Goal: Transaction & Acquisition: Purchase product/service

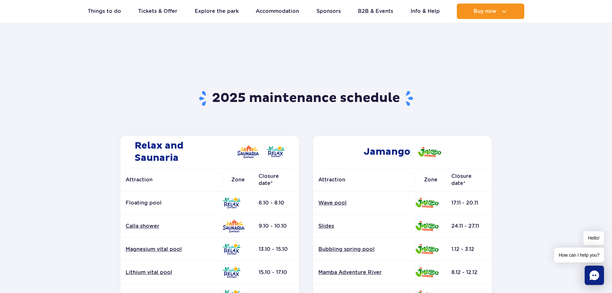
scroll to position [32, 0]
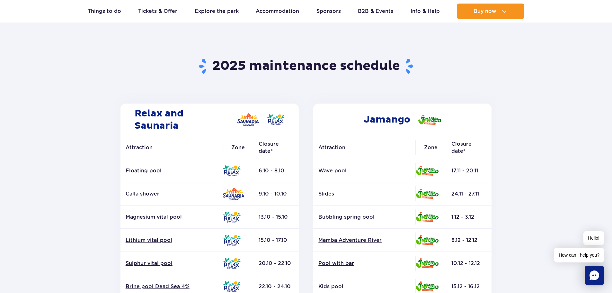
drag, startPoint x: 449, startPoint y: 172, endPoint x: 466, endPoint y: 172, distance: 17.0
click at [466, 172] on td "17.11 - 20.11" at bounding box center [468, 170] width 45 height 23
click at [356, 163] on td "Wave pool" at bounding box center [364, 170] width 102 height 23
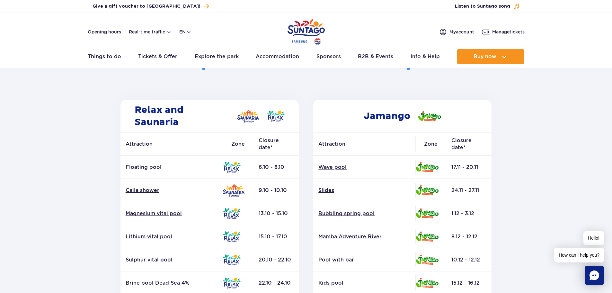
scroll to position [0, 0]
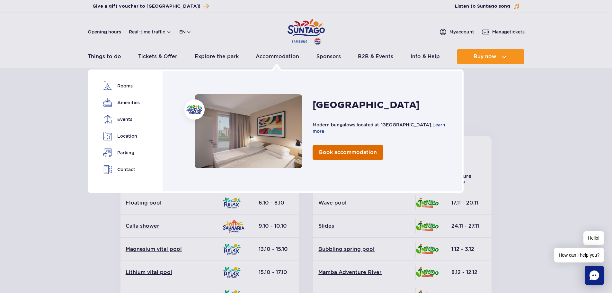
click at [329, 149] on link "Book accommodation" at bounding box center [348, 152] width 71 height 15
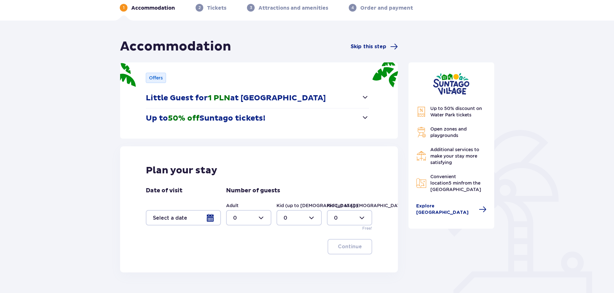
scroll to position [77, 0]
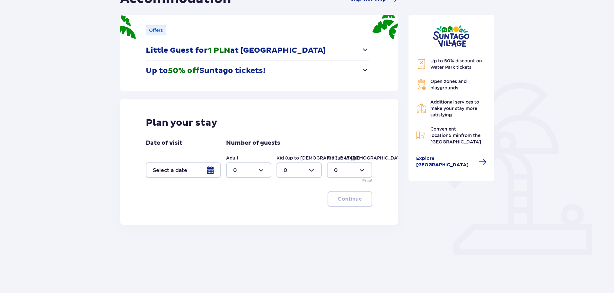
click at [244, 177] on div at bounding box center [248, 169] width 45 height 15
click at [307, 170] on div at bounding box center [299, 169] width 45 height 15
click at [347, 166] on div at bounding box center [349, 169] width 45 height 15
click at [297, 168] on div at bounding box center [299, 169] width 45 height 15
click at [254, 168] on div at bounding box center [248, 169] width 45 height 15
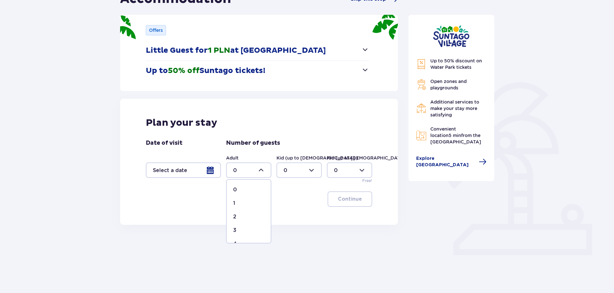
click at [239, 202] on div "1" at bounding box center [248, 202] width 31 height 7
type input "1"
click at [203, 172] on div at bounding box center [183, 169] width 75 height 15
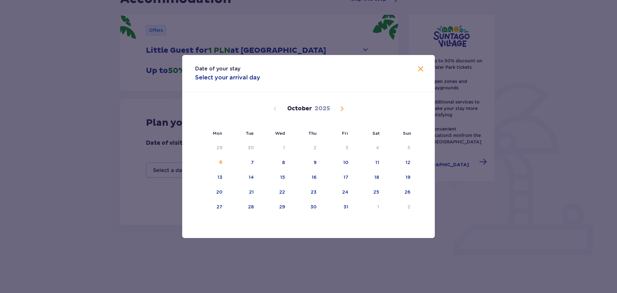
click at [338, 111] on span "Next month" at bounding box center [342, 109] width 8 height 8
click at [360, 161] on div "8" at bounding box center [367, 162] width 31 height 14
click at [343, 169] on div "7" at bounding box center [336, 162] width 31 height 14
click at [379, 162] on div "8" at bounding box center [367, 162] width 31 height 14
type input "07.11.25 - 08.11.25"
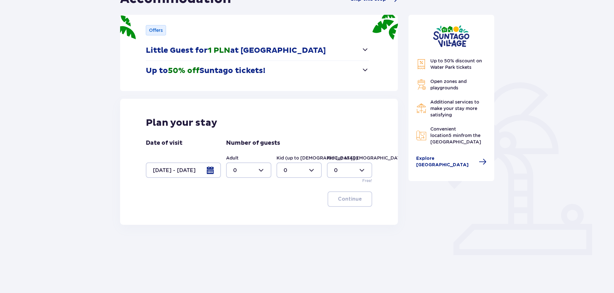
click at [261, 182] on div "Adult 0 Kid (up to 12 y.o.) 0 Kid (up to 3 y.o.) 0 Free!" at bounding box center [299, 169] width 146 height 29
click at [270, 176] on div at bounding box center [248, 169] width 45 height 15
click at [237, 199] on div "1" at bounding box center [248, 202] width 31 height 7
type input "1"
click at [341, 191] on div "Plan your stay Date of visit 07.11.25 - 08.11.25 Number of guests Adult 1 Kid (…" at bounding box center [259, 162] width 278 height 126
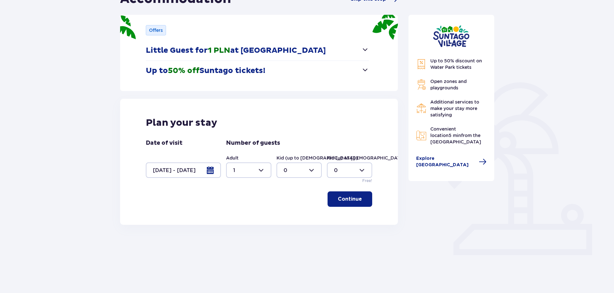
click at [339, 198] on p "Continue" at bounding box center [350, 198] width 24 height 7
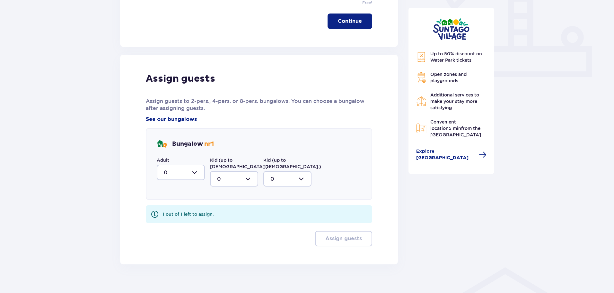
scroll to position [258, 0]
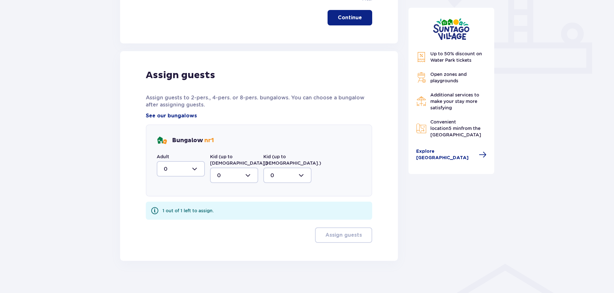
click at [169, 169] on div at bounding box center [181, 168] width 48 height 15
click at [169, 202] on div "1" at bounding box center [181, 201] width 34 height 7
type input "1"
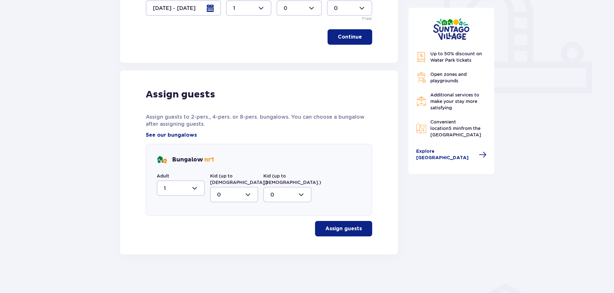
scroll to position [233, 0]
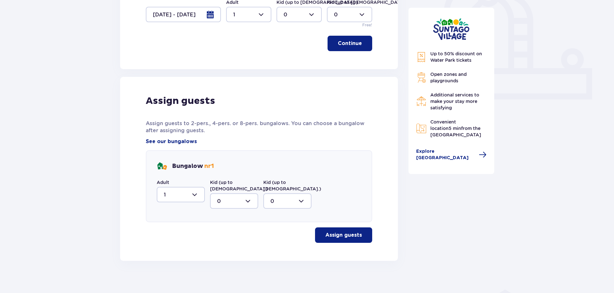
click at [333, 231] on p "Assign guests" at bounding box center [343, 234] width 37 height 7
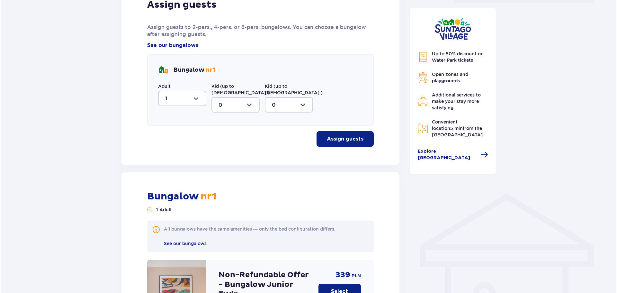
scroll to position [262, 0]
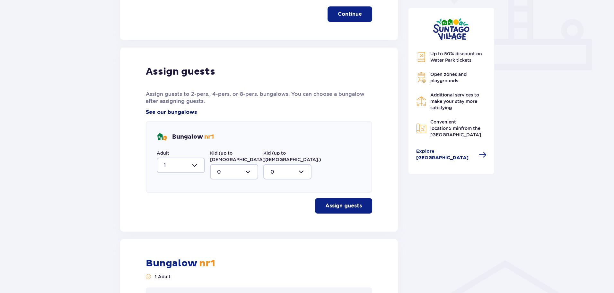
click at [179, 112] on span "See our bungalows" at bounding box center [171, 112] width 51 height 7
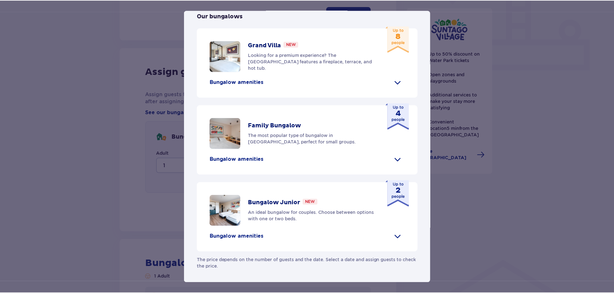
scroll to position [274, 0]
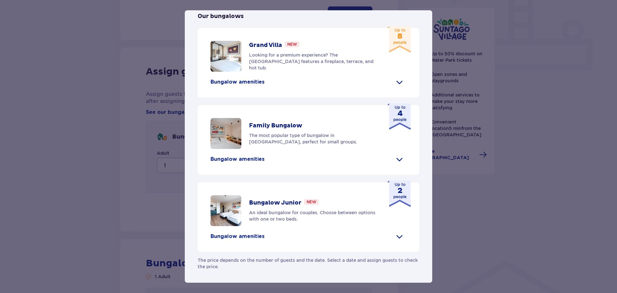
click at [519, 129] on div "Suntago Village Suntago Village is the perfect place for fans tropical climate …" at bounding box center [308, 146] width 617 height 293
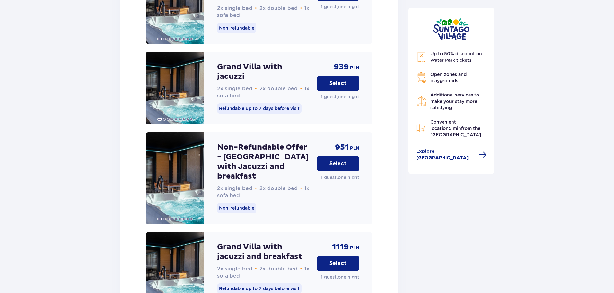
scroll to position [1874, 0]
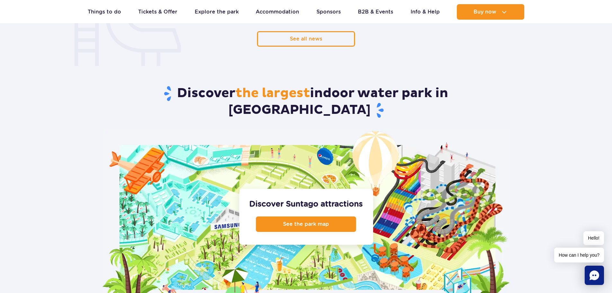
scroll to position [578, 0]
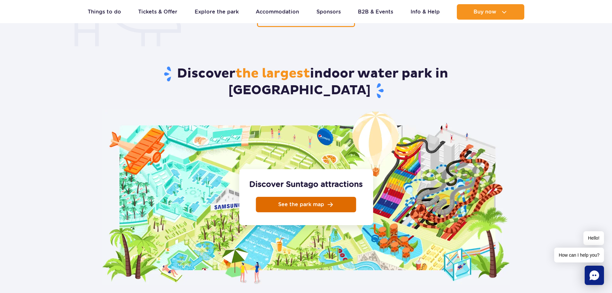
click at [303, 202] on span "See the park map" at bounding box center [301, 204] width 46 height 5
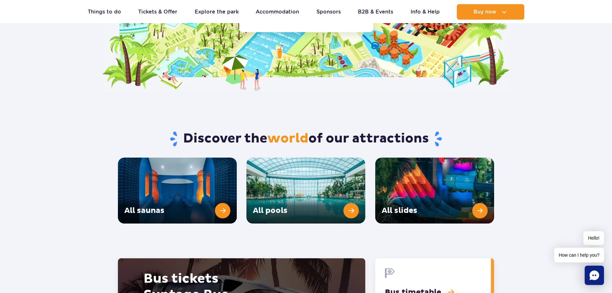
scroll to position [867, 0]
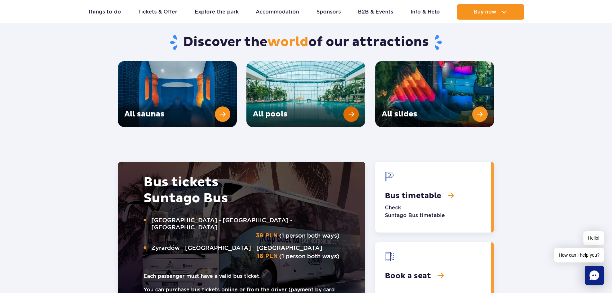
click at [357, 96] on link "All pools" at bounding box center [305, 94] width 119 height 66
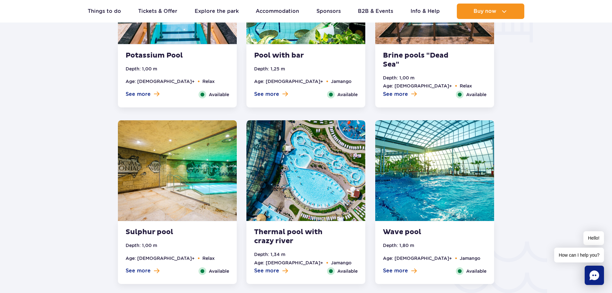
scroll to position [867, 0]
click at [452, 190] on img at bounding box center [434, 170] width 119 height 101
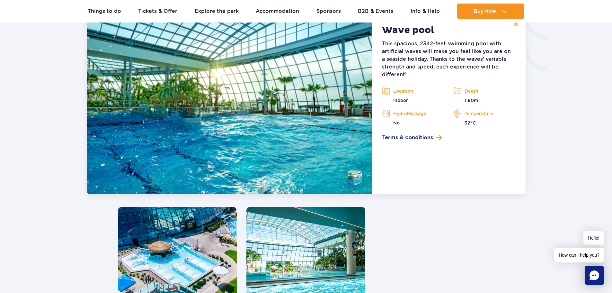
scroll to position [1031, 0]
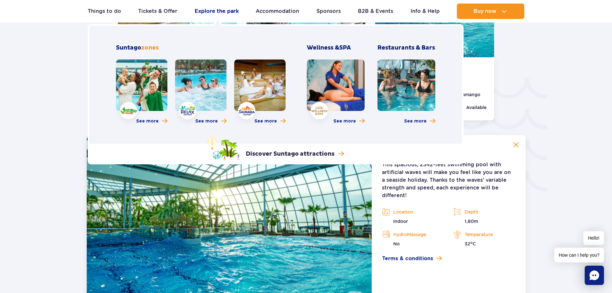
click at [223, 14] on link "Explore the park" at bounding box center [217, 11] width 44 height 15
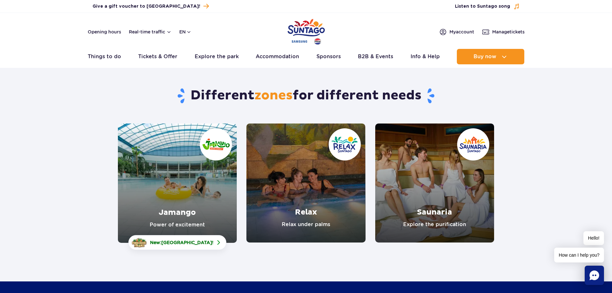
click at [193, 232] on link "Jamango" at bounding box center [177, 182] width 119 height 119
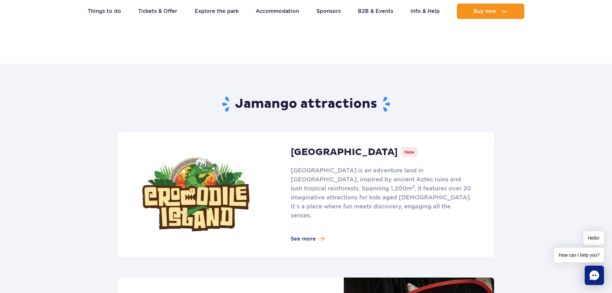
scroll to position [353, 0]
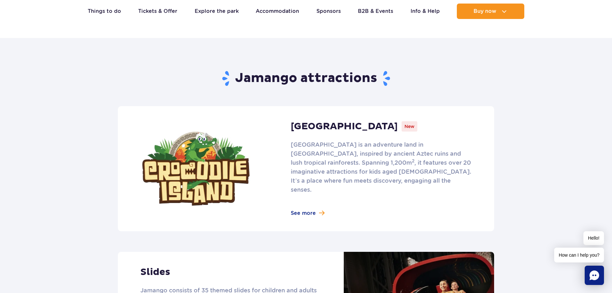
click at [300, 203] on link at bounding box center [306, 168] width 376 height 125
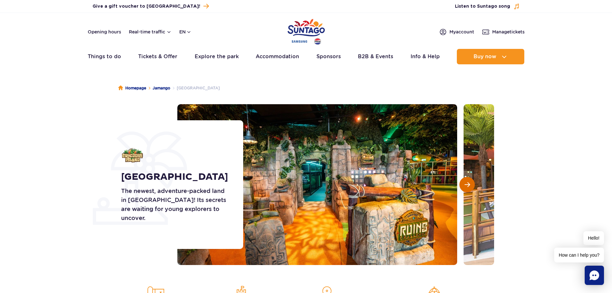
click at [467, 182] on span "Next slide" at bounding box center [467, 185] width 5 height 6
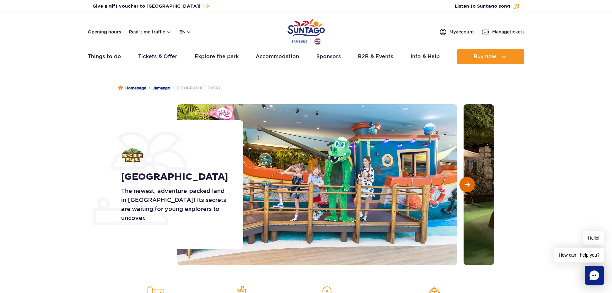
click at [467, 182] on span "Next slide" at bounding box center [467, 185] width 5 height 6
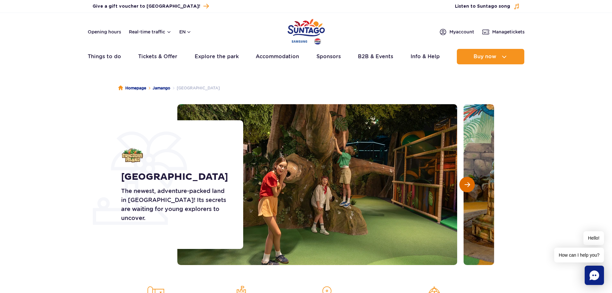
click at [467, 182] on span "Next slide" at bounding box center [467, 185] width 5 height 6
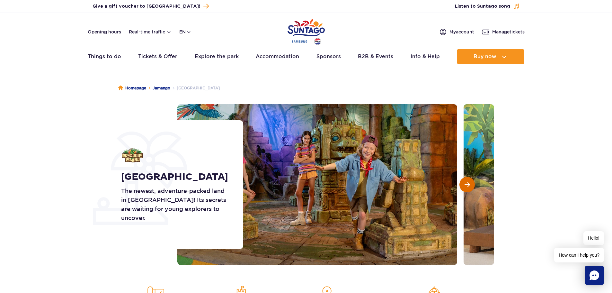
click at [467, 182] on span "Next slide" at bounding box center [467, 185] width 5 height 6
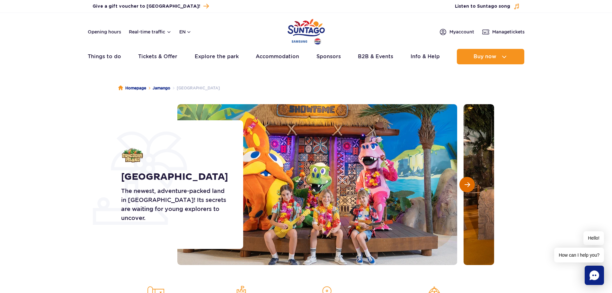
click at [467, 182] on span "Next slide" at bounding box center [467, 185] width 5 height 6
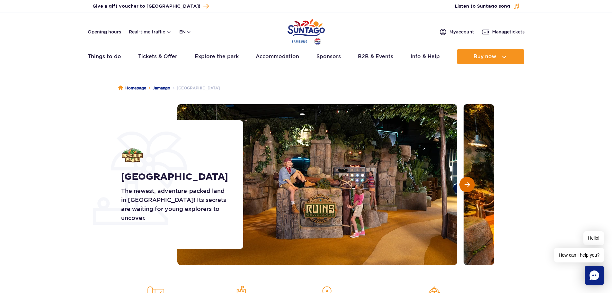
click at [467, 182] on span "Next slide" at bounding box center [467, 185] width 5 height 6
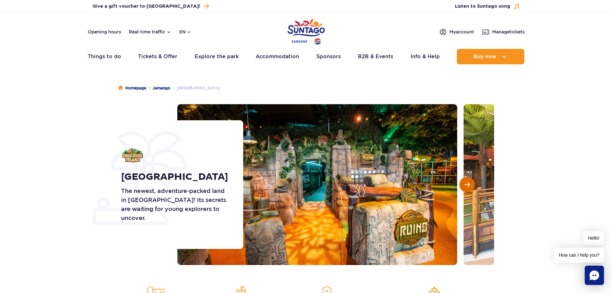
click at [467, 182] on span "Next slide" at bounding box center [467, 185] width 5 height 6
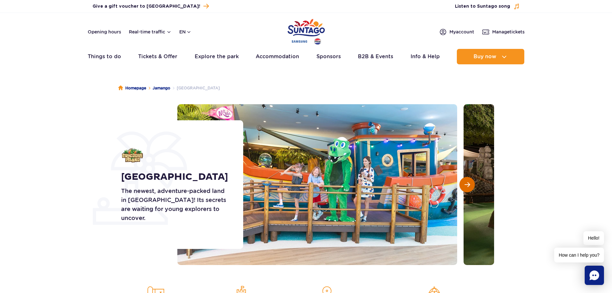
click at [467, 182] on span "Next slide" at bounding box center [467, 185] width 5 height 6
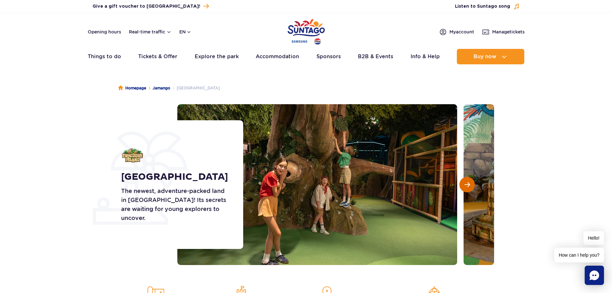
click at [467, 182] on span "Next slide" at bounding box center [467, 185] width 5 height 6
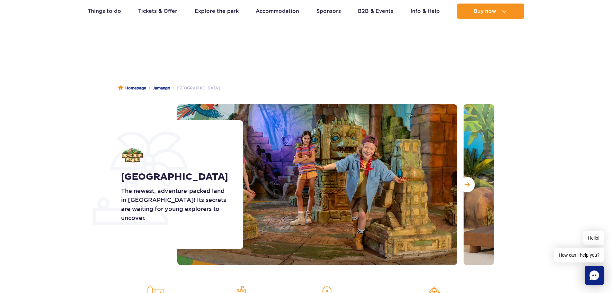
scroll to position [225, 0]
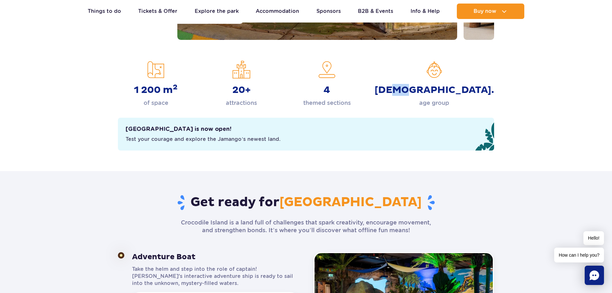
drag, startPoint x: 449, startPoint y: 85, endPoint x: 440, endPoint y: 87, distance: 9.8
click at [440, 87] on strong "3 - 14 y.o." at bounding box center [435, 90] width 120 height 12
click at [351, 100] on p "themed sections" at bounding box center [327, 102] width 48 height 9
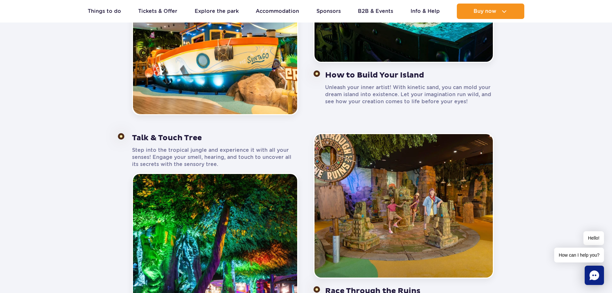
scroll to position [610, 0]
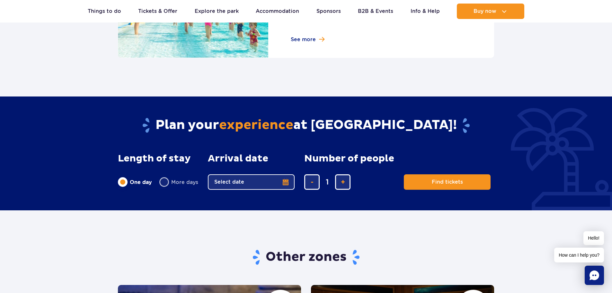
scroll to position [996, 0]
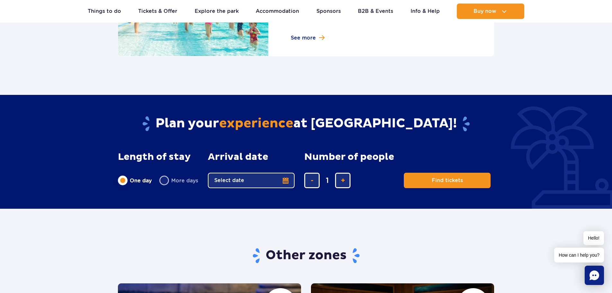
click at [286, 178] on button "Select date" at bounding box center [251, 180] width 87 height 15
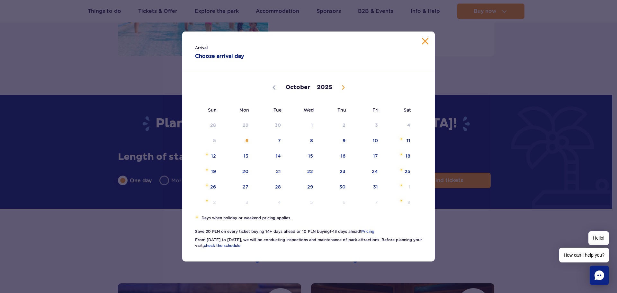
click at [337, 87] on div "October November [DATE]" at bounding box center [308, 87] width 227 height 32
click at [341, 86] on icon at bounding box center [343, 87] width 4 height 4
select select "10"
click at [361, 137] on span "7" at bounding box center [366, 140] width 32 height 15
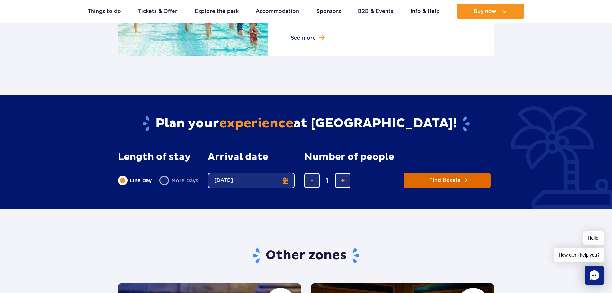
click at [416, 180] on button "Find tickets" at bounding box center [447, 180] width 87 height 15
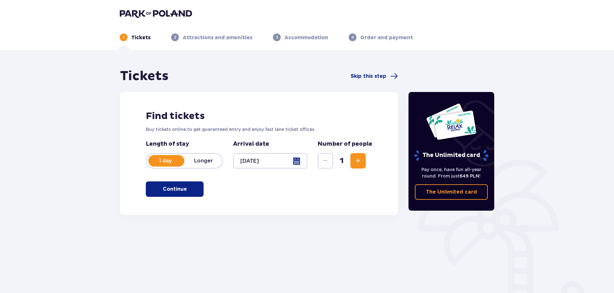
click at [191, 199] on div "Find tickets Buy tickets online to get guaranteed entry and enjoy fast lane tic…" at bounding box center [259, 153] width 278 height 123
click at [189, 191] on span "button" at bounding box center [188, 189] width 8 height 8
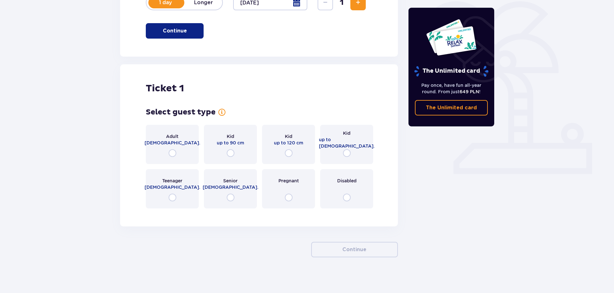
scroll to position [161, 0]
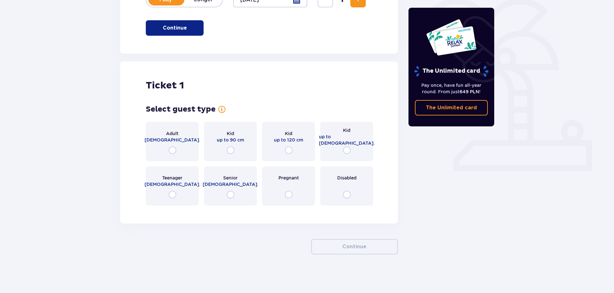
click at [363, 144] on div "Kid up to 16 y.o." at bounding box center [346, 141] width 53 height 39
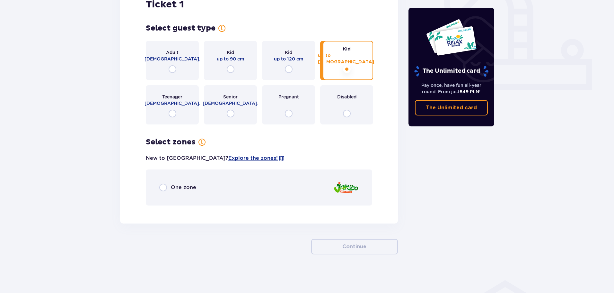
click at [179, 118] on div "Teenager 16 - 18 y.o." at bounding box center [172, 104] width 53 height 39
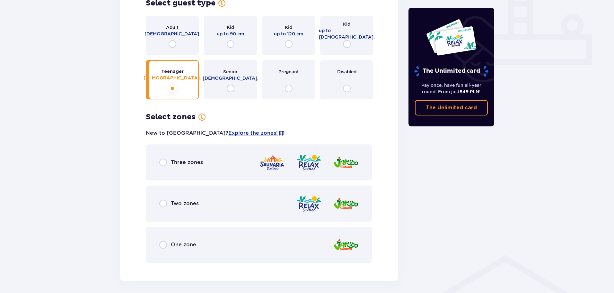
scroll to position [228, 0]
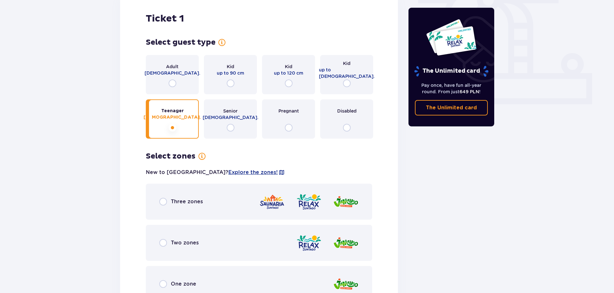
click at [338, 120] on div "Disabled" at bounding box center [346, 118] width 53 height 39
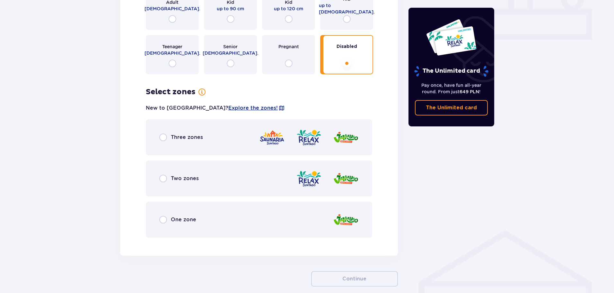
click at [282, 77] on div "Select guest type for ticket number 1 Adult 18 - 65 y.o. Kid up to 90 cm Kid up…" at bounding box center [259, 105] width 226 height 264
click at [280, 70] on div "Pregnant" at bounding box center [288, 54] width 53 height 39
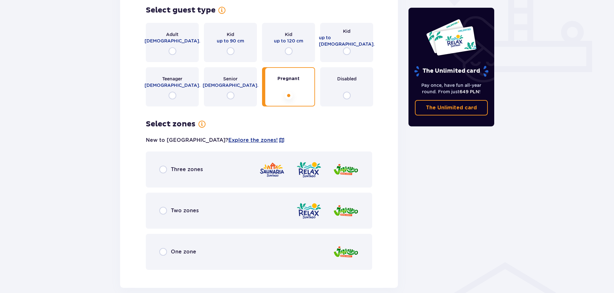
click at [240, 82] on div "Senior 65+ y.o." at bounding box center [230, 86] width 53 height 39
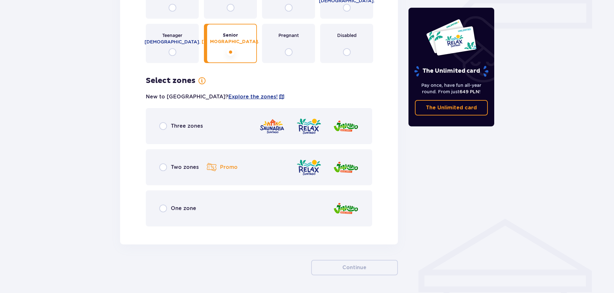
scroll to position [292, 0]
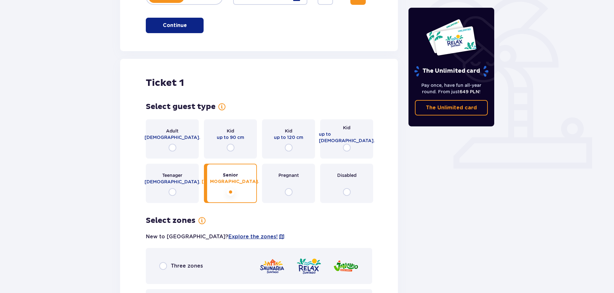
click at [341, 135] on span "up to 16 y.o." at bounding box center [347, 137] width 56 height 13
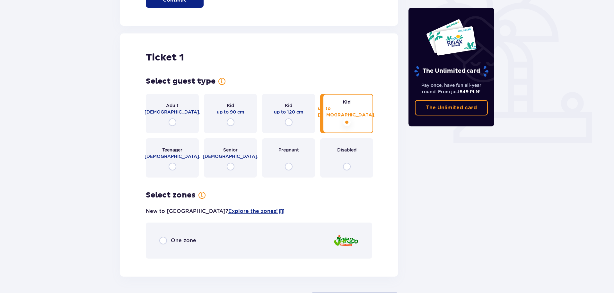
scroll to position [178, 0]
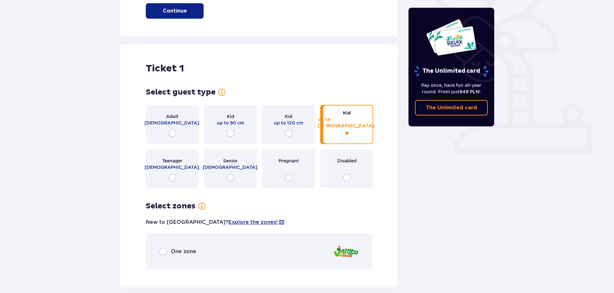
click at [205, 246] on div "One zone" at bounding box center [259, 251] width 226 height 36
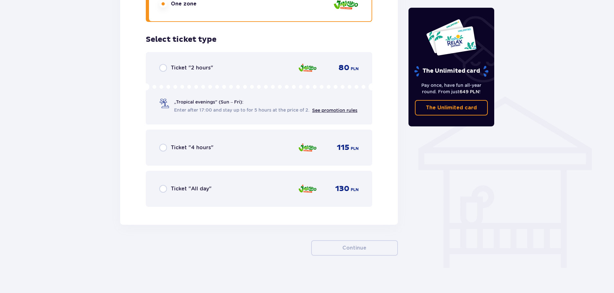
scroll to position [427, 0]
click at [223, 150] on div "Ticket "4 hours" 115 PLN" at bounding box center [258, 145] width 199 height 13
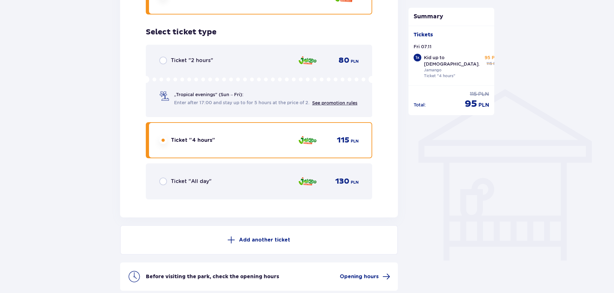
scroll to position [482, 0]
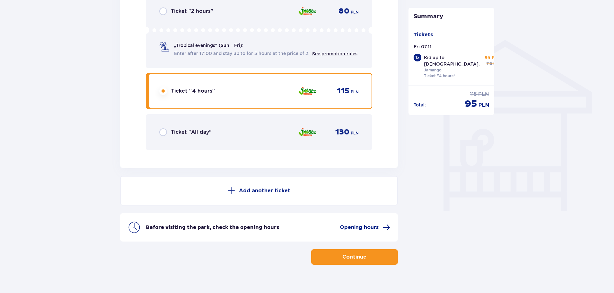
click at [300, 202] on button "Add another ticket" at bounding box center [259, 191] width 278 height 30
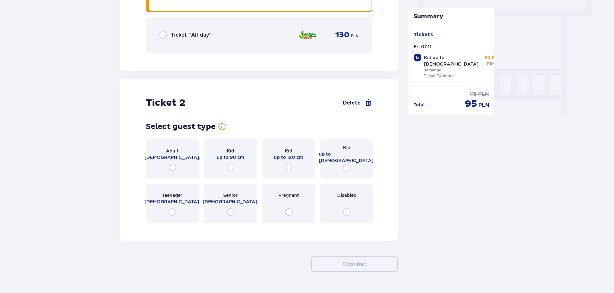
scroll to position [596, 0]
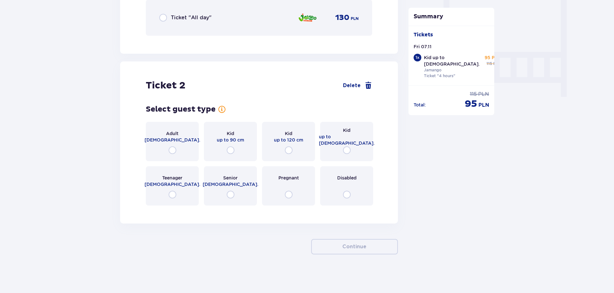
click at [351, 90] on div "Ticket 2 Delete" at bounding box center [259, 85] width 226 height 12
click at [364, 85] on span "Delete" at bounding box center [357, 86] width 29 height 8
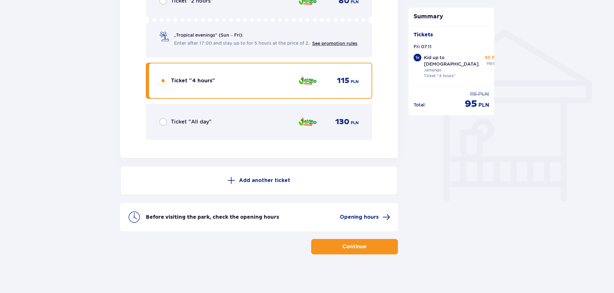
scroll to position [492, 0]
click at [353, 249] on p "Continue" at bounding box center [354, 246] width 24 height 7
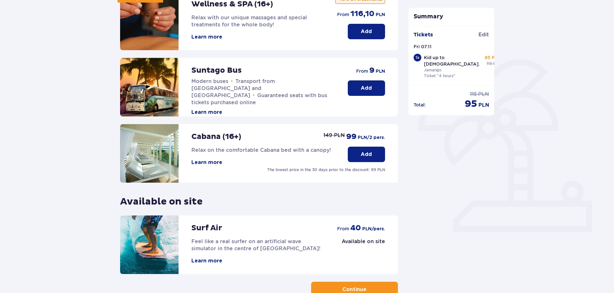
scroll to position [129, 0]
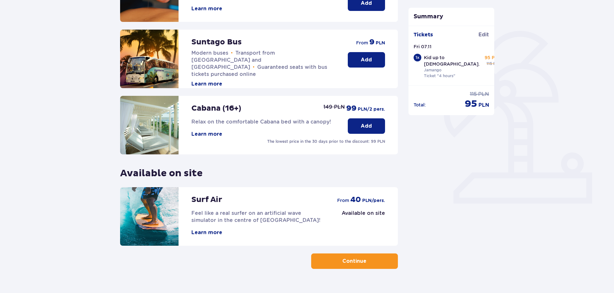
click at [344, 258] on p "Continue" at bounding box center [354, 260] width 24 height 7
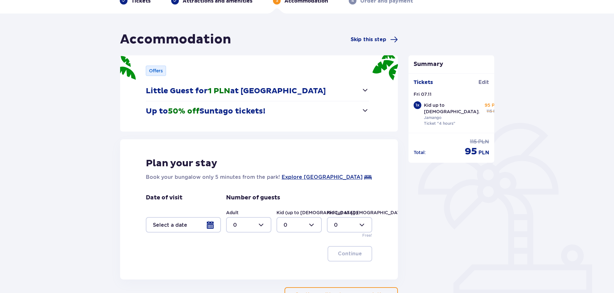
scroll to position [85, 0]
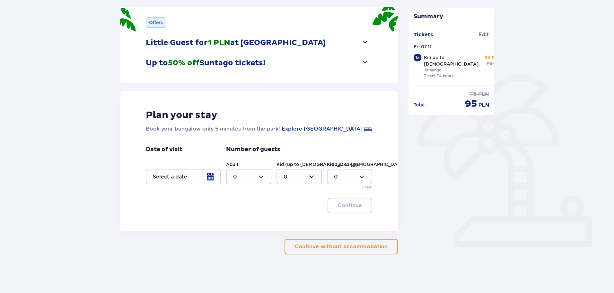
click at [366, 245] on p "Continue without accommodation" at bounding box center [341, 246] width 93 height 7
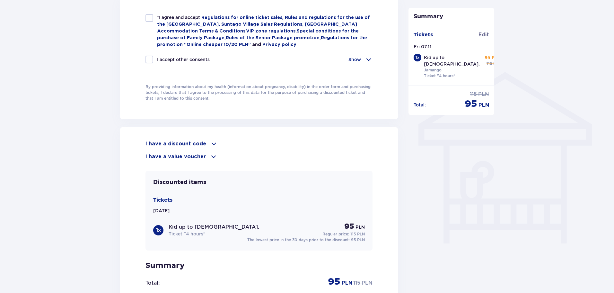
scroll to position [558, 0]
